Goal: Use online tool/utility: Utilize a website feature to perform a specific function

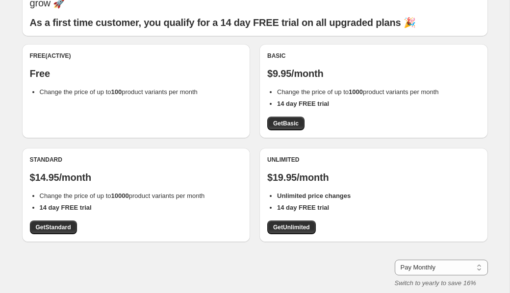
scroll to position [112, 0]
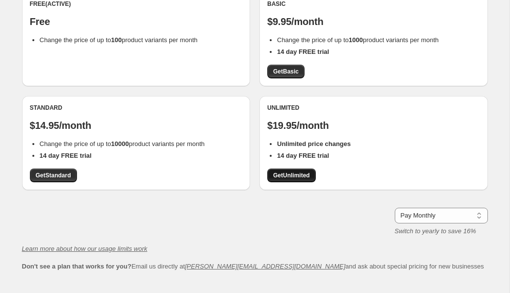
click at [276, 172] on span "Get Unlimited" at bounding box center [291, 176] width 37 height 8
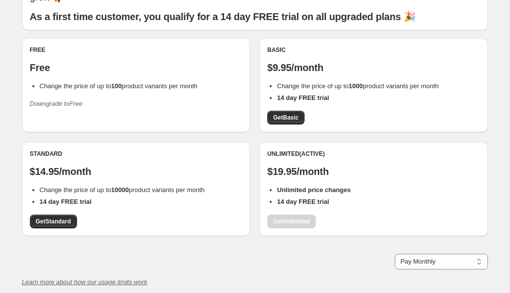
scroll to position [67, 0]
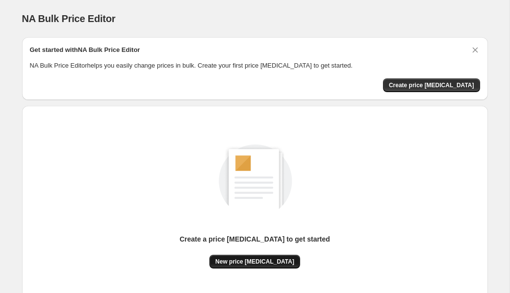
click at [233, 263] on span "New price [MEDICAL_DATA]" at bounding box center [254, 262] width 79 height 8
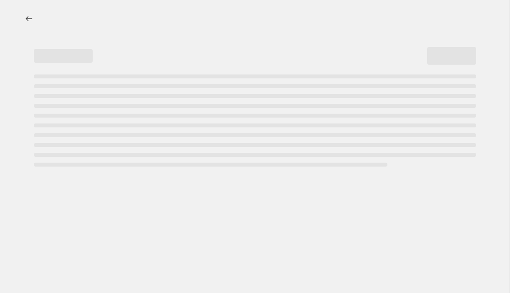
select select "percentage"
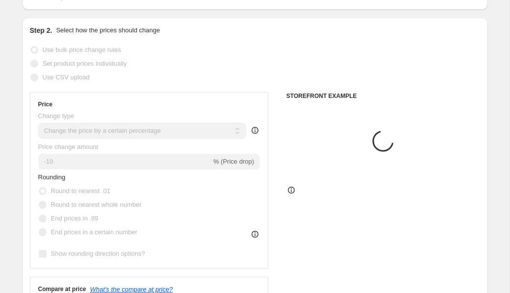
scroll to position [135, 0]
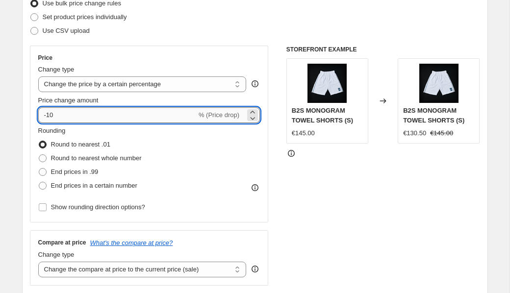
click at [68, 120] on input "-10" at bounding box center [117, 115] width 158 height 16
type input "-1"
type input "-83"
click at [57, 170] on span "End prices in .99" at bounding box center [75, 171] width 48 height 7
click at [39, 169] on input "End prices in .99" at bounding box center [39, 168] width 0 height 0
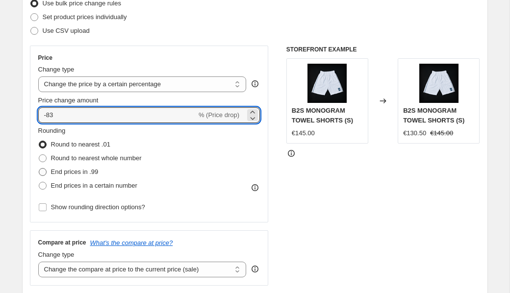
radio input "true"
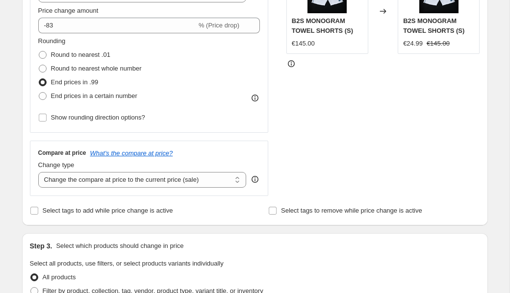
scroll to position [132, 0]
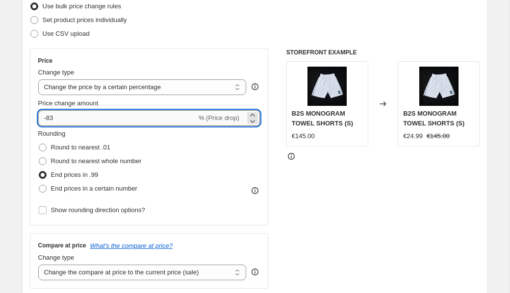
click at [62, 120] on input "-83" at bounding box center [117, 118] width 158 height 16
type input "-8"
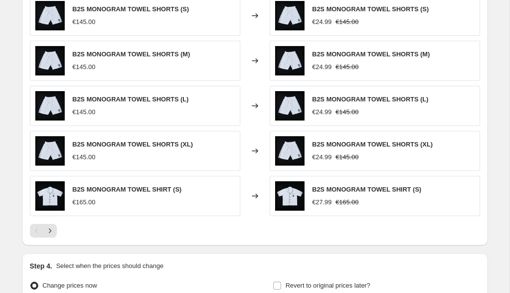
scroll to position [687, 0]
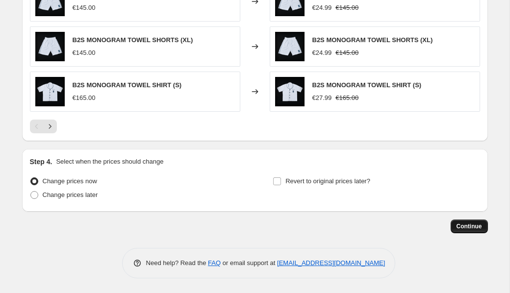
type input "-65"
click at [470, 228] on span "Continue" at bounding box center [470, 227] width 26 height 8
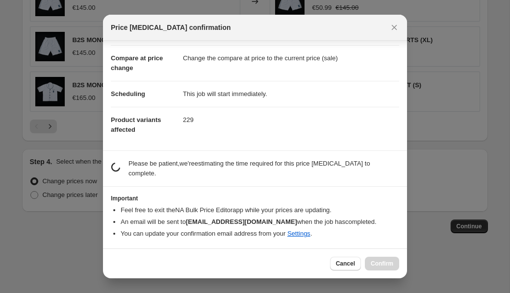
scroll to position [29, 0]
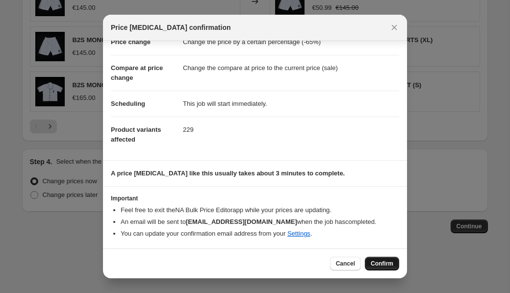
click at [384, 261] on span "Confirm" at bounding box center [382, 264] width 23 height 8
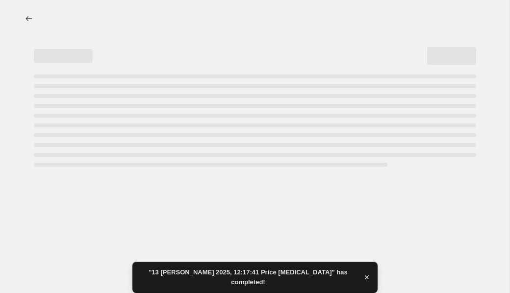
select select "percentage"
